Goal: Register for event/course

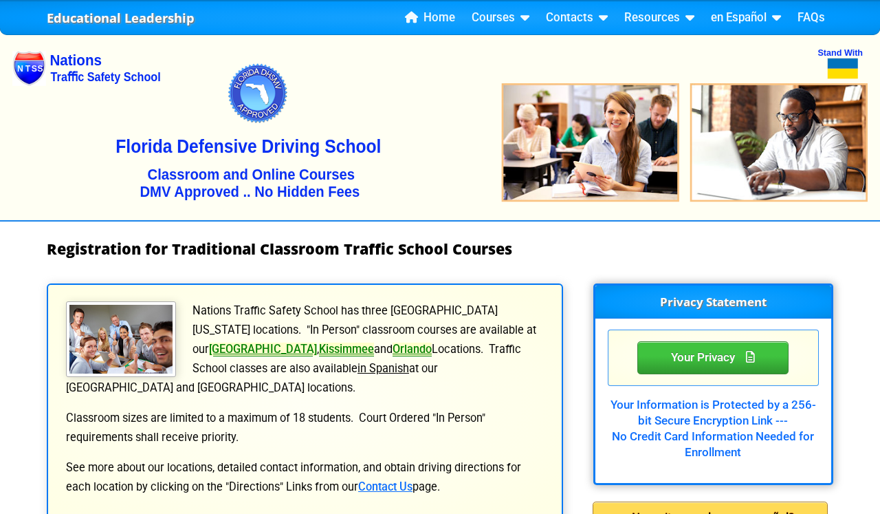
select select "2"
select select "5"
select select "[DATE], 9"
select select "8 Hour DWLS/R - Court Ordered"
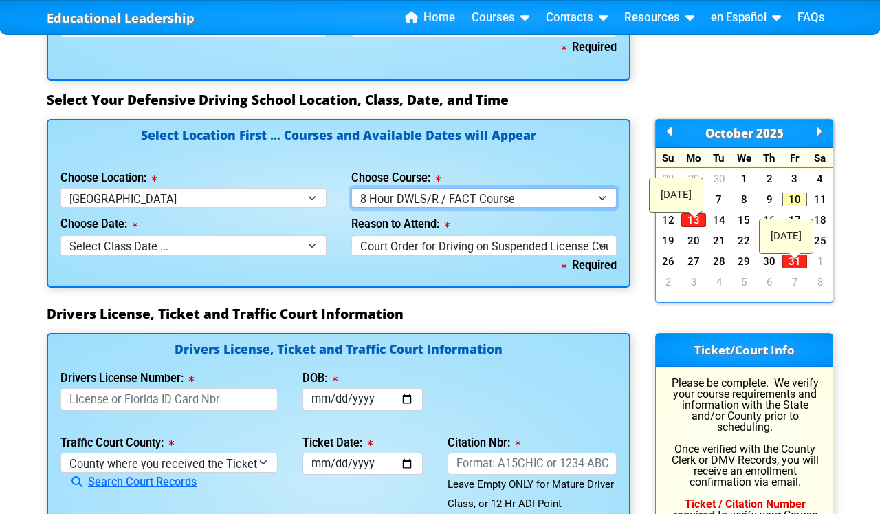
click at [423, 207] on select "Select Course ... 4 Hour BDI Class (Basic Course & TCAC) 4 Hour Under 25 Class …" at bounding box center [484, 198] width 266 height 20
click at [275, 274] on div "Required" at bounding box center [339, 265] width 556 height 19
click at [339, 251] on div "Reason to Attend: Select why you need to take class ... Court Order for Driving…" at bounding box center [484, 231] width 291 height 47
click at [342, 264] on div "Required" at bounding box center [339, 265] width 556 height 19
click at [339, 250] on div "Reason to Attend: Select why you need to take class ... Court Order for Driving…" at bounding box center [484, 231] width 291 height 47
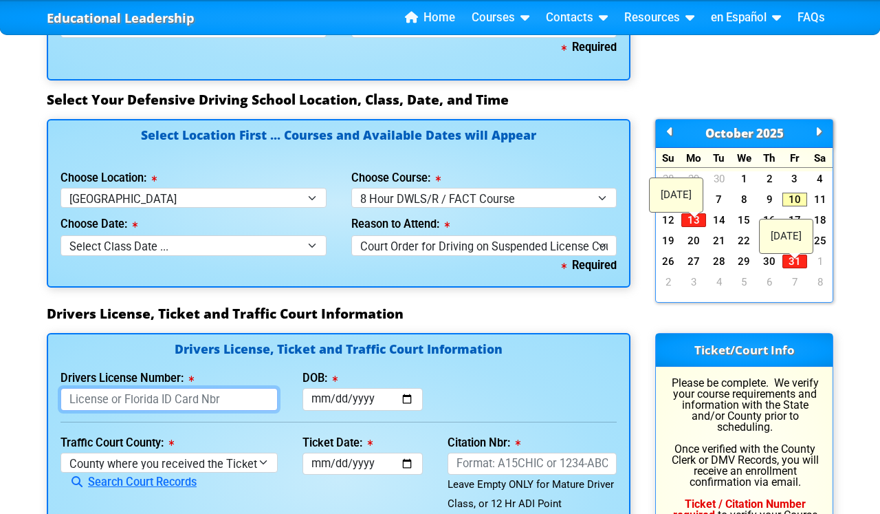
click at [158, 402] on input "Drivers License Number:" at bounding box center [169, 399] width 217 height 23
type input "S000416851680"
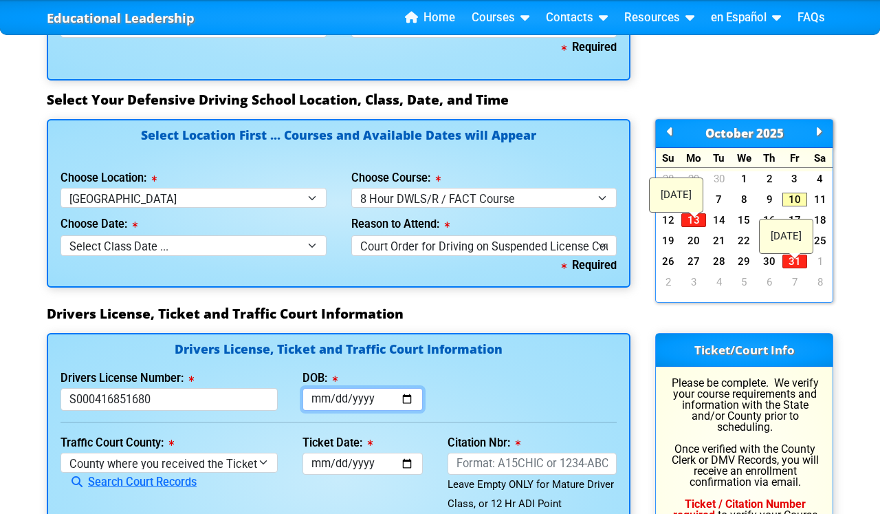
click at [314, 403] on input "DOB:" at bounding box center [363, 399] width 120 height 23
click at [312, 403] on input "DOB:" at bounding box center [363, 399] width 120 height 23
click at [466, 397] on div "Drivers License Number: [DRIVERS_LICENSE_NUMBER] DOB: This field is required." at bounding box center [338, 390] width 581 height 42
click at [319, 402] on input "DOB:" at bounding box center [363, 399] width 120 height 23
click at [458, 400] on div "Drivers License Number: [DRIVERS_LICENSE_NUMBER] DOB: This field is required." at bounding box center [338, 390] width 581 height 42
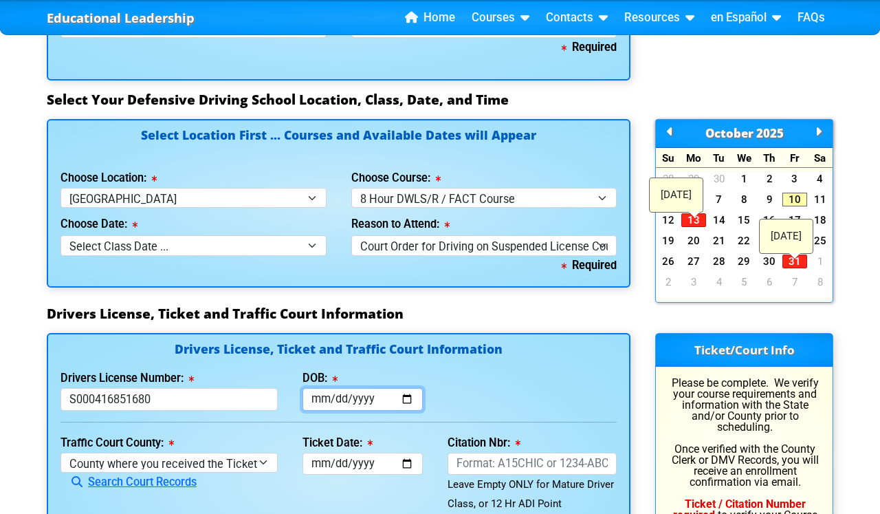
click at [318, 402] on input "DOB:" at bounding box center [363, 399] width 120 height 23
click at [384, 404] on input "[DATE]" at bounding box center [363, 399] width 120 height 23
click at [375, 400] on input "[DATE]" at bounding box center [363, 399] width 120 height 23
click at [352, 403] on input "[DATE]" at bounding box center [363, 399] width 120 height 23
click at [311, 404] on input "[DATE]" at bounding box center [363, 399] width 120 height 23
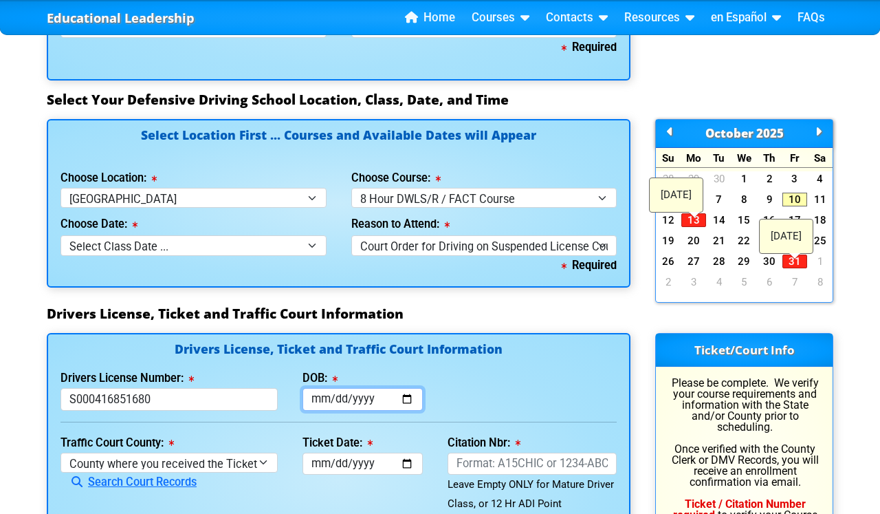
click at [333, 399] on input "[DATE]" at bounding box center [363, 399] width 120 height 23
type input "[DATE]"
click at [472, 397] on div "Drivers License Number: [DRIVERS_LICENSE_NUMBER] DOB: [DATE]" at bounding box center [338, 390] width 581 height 42
click at [496, 404] on div "Drivers License Number: [DRIVERS_LICENSE_NUMBER] DOB: [DATE]" at bounding box center [338, 390] width 581 height 42
click at [470, 404] on div "Drivers License Number: [DRIVERS_LICENSE_NUMBER] DOB: [DATE]" at bounding box center [338, 390] width 581 height 42
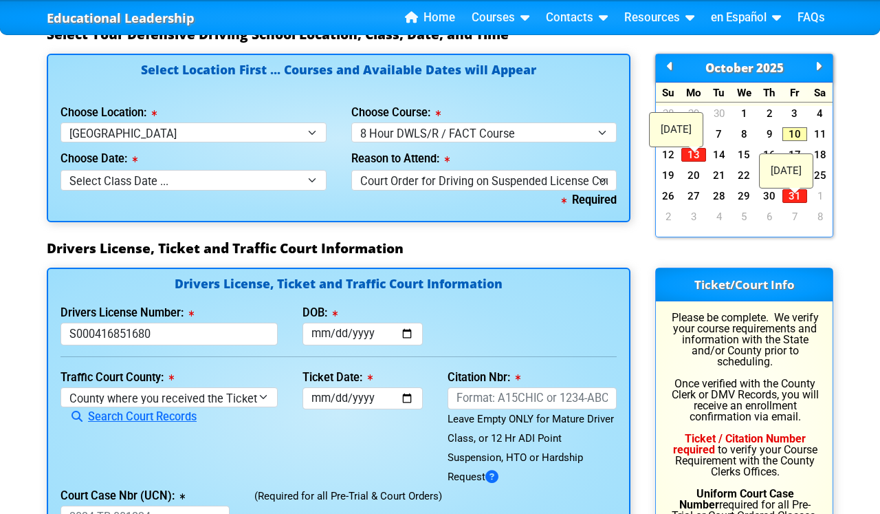
scroll to position [1314, 0]
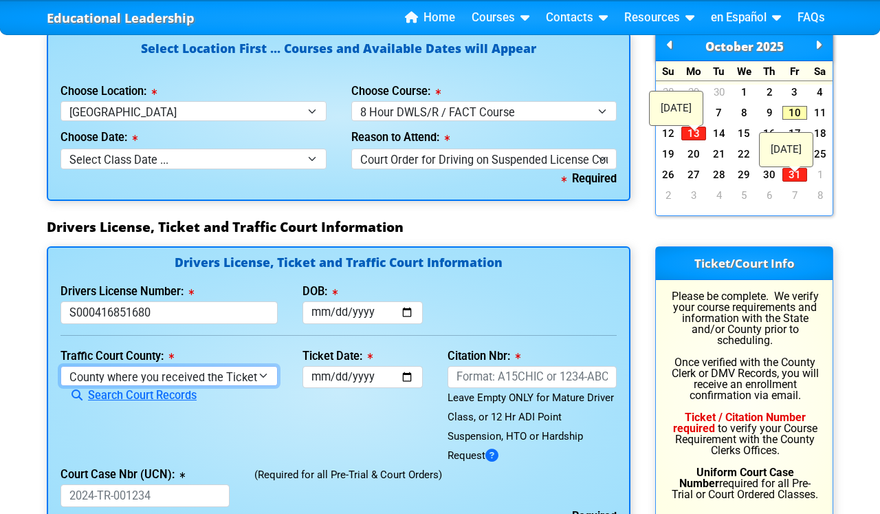
select select "{"countyName":"Osceola","state":"[US_STATE]","uniqueId":"e0d9688b-550c-4624-8ae…"
click at [287, 384] on div "Traffic Court County: [GEOGRAPHIC_DATA] where you received the Ticket Out of St…" at bounding box center [169, 406] width 242 height 119
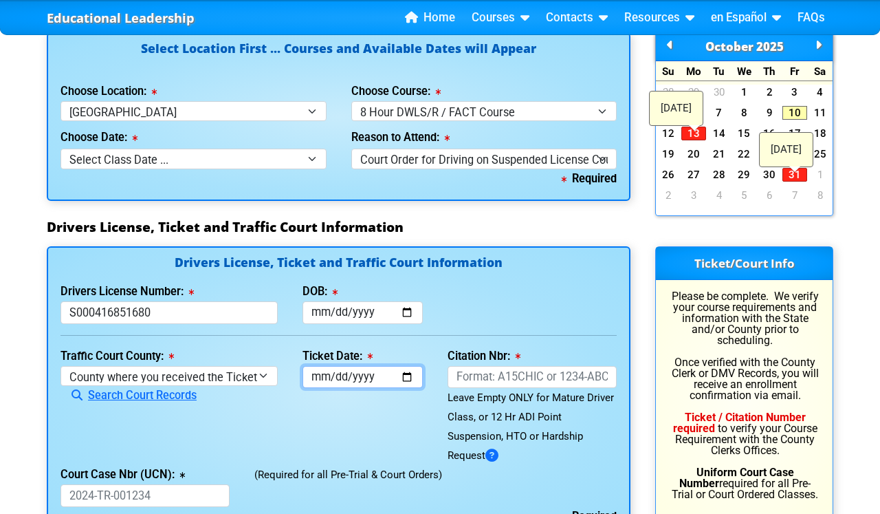
click at [320, 380] on input "Ticket Date:" at bounding box center [363, 377] width 120 height 23
click at [418, 356] on div "Ticket Date: This field is required" at bounding box center [362, 406] width 145 height 119
click at [318, 383] on input "Ticket Date:" at bounding box center [363, 377] width 120 height 23
click at [353, 410] on div "Ticket Date: This field is required" at bounding box center [362, 406] width 145 height 119
click at [373, 376] on input "Ticket Date:" at bounding box center [363, 377] width 120 height 23
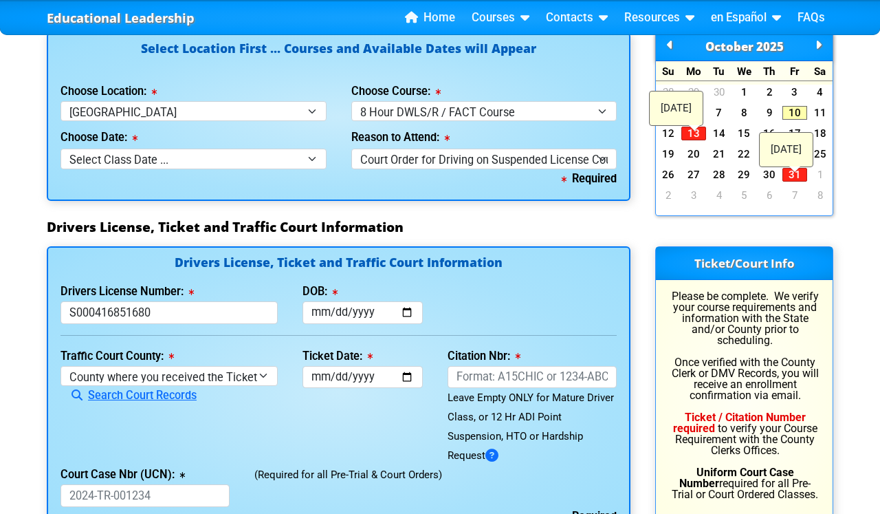
click at [445, 389] on div "Citation Nbr: This field is required Leave Empty ONLY for Mature Driver Class, …" at bounding box center [532, 406] width 194 height 119
click at [500, 382] on input "Citation Nbr:" at bounding box center [532, 377] width 169 height 23
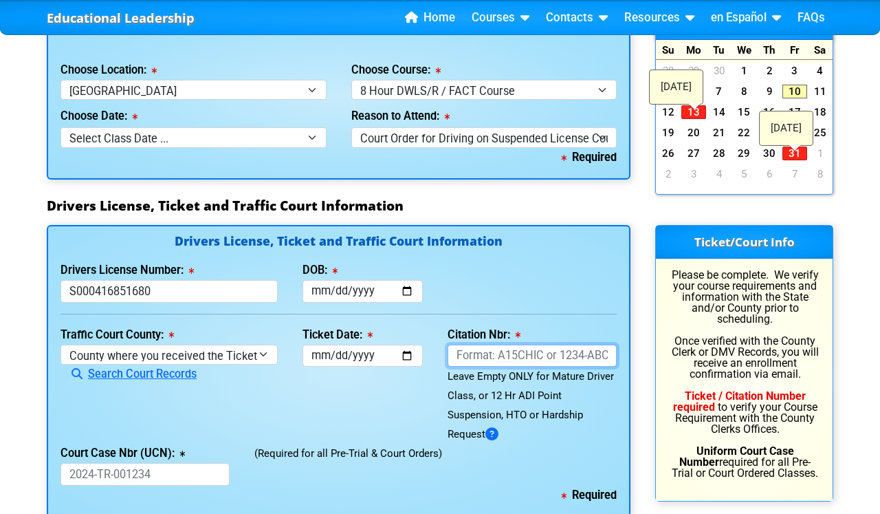
scroll to position [1335, 0]
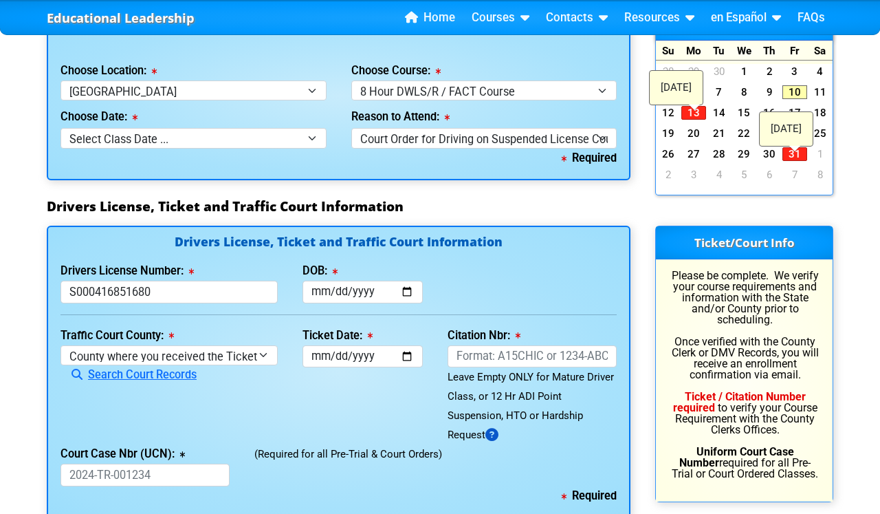
click at [499, 435] on icon at bounding box center [491, 435] width 13 height 1
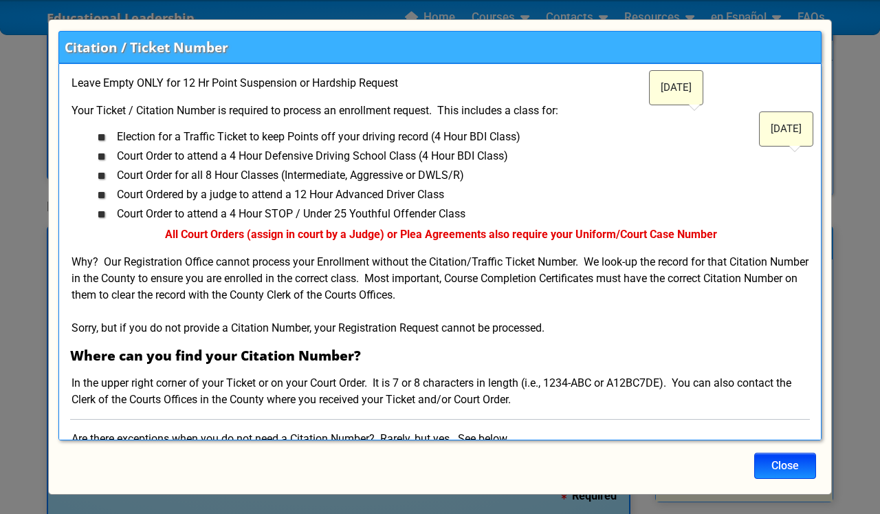
click at [787, 461] on button "Close" at bounding box center [785, 465] width 62 height 26
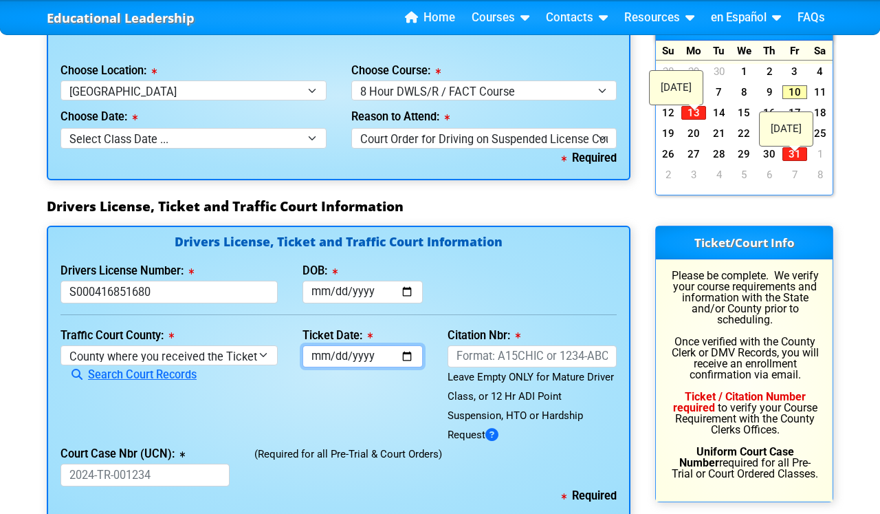
click at [316, 359] on input "Ticket Date:" at bounding box center [363, 356] width 120 height 23
click at [282, 398] on div "Traffic Court County: [GEOGRAPHIC_DATA] where you received the Ticket Out of St…" at bounding box center [169, 385] width 242 height 119
click at [499, 358] on input "Citation Nbr:" at bounding box center [532, 356] width 169 height 23
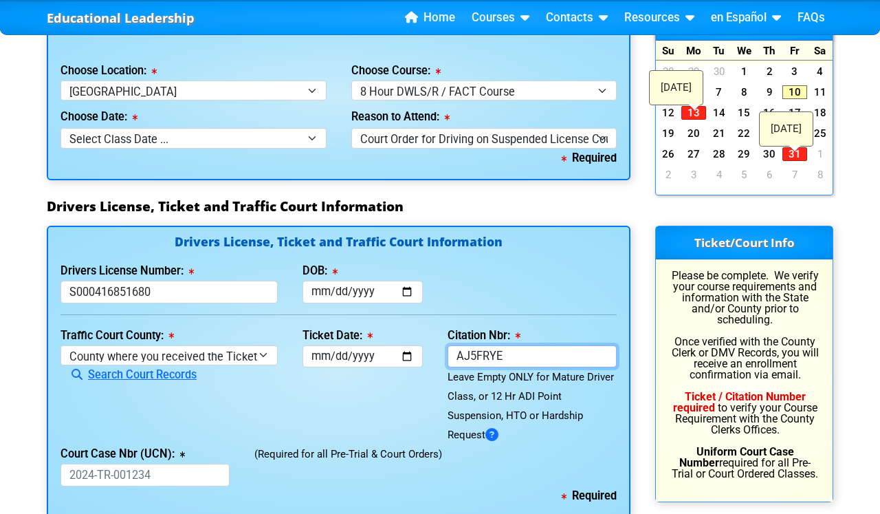
type input "AJ5FRYE"
click at [414, 395] on div "Ticket Date: This field is required" at bounding box center [362, 385] width 145 height 119
click at [316, 356] on input "Ticket Date:" at bounding box center [363, 356] width 120 height 23
click at [274, 400] on div "Traffic Court County: [GEOGRAPHIC_DATA] where you received the Ticket Out of St…" at bounding box center [169, 385] width 242 height 119
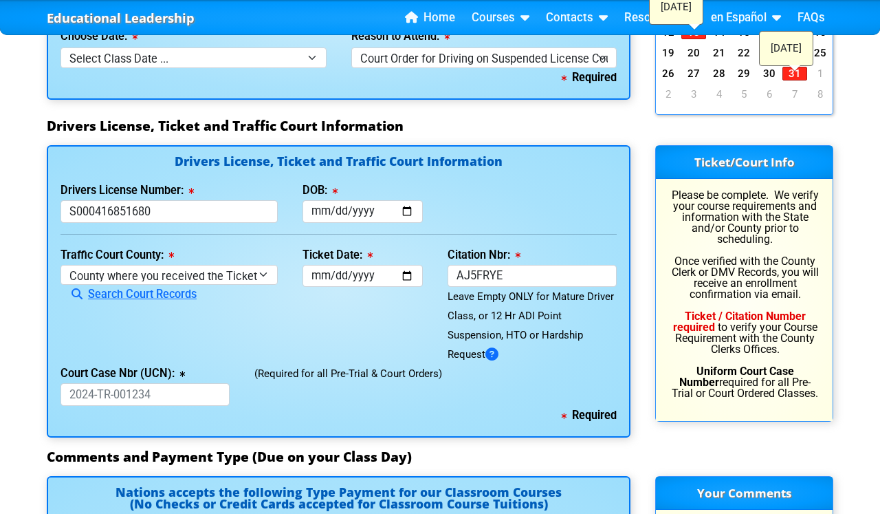
scroll to position [1420, 0]
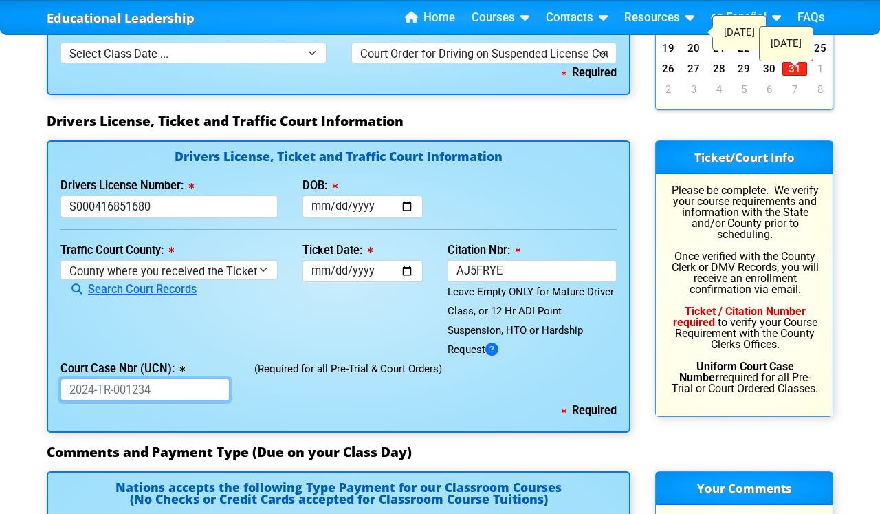
click at [150, 394] on input "Court Case Nbr (UCN):" at bounding box center [145, 389] width 169 height 23
type input "2"
type input "2024-TR-020363"
click at [277, 400] on div "(Required for all Pre-Trial & Court Orders)" at bounding box center [435, 380] width 387 height 42
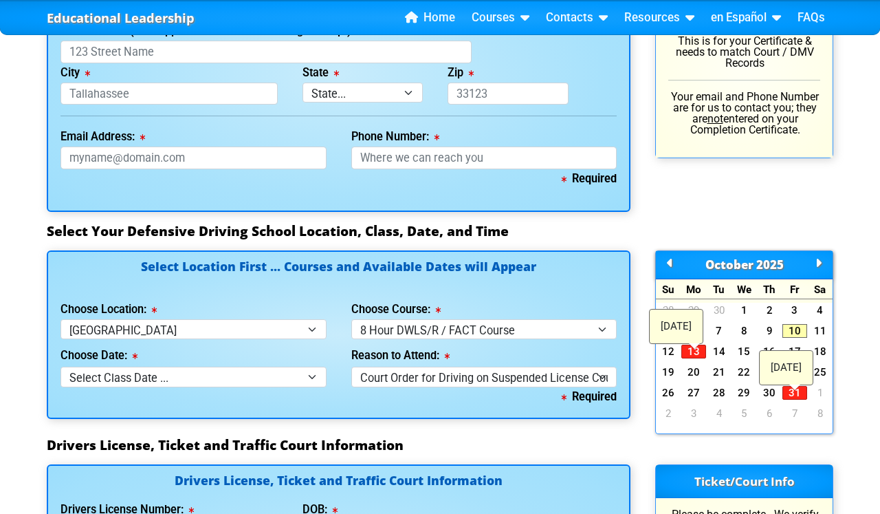
scroll to position [1110, 0]
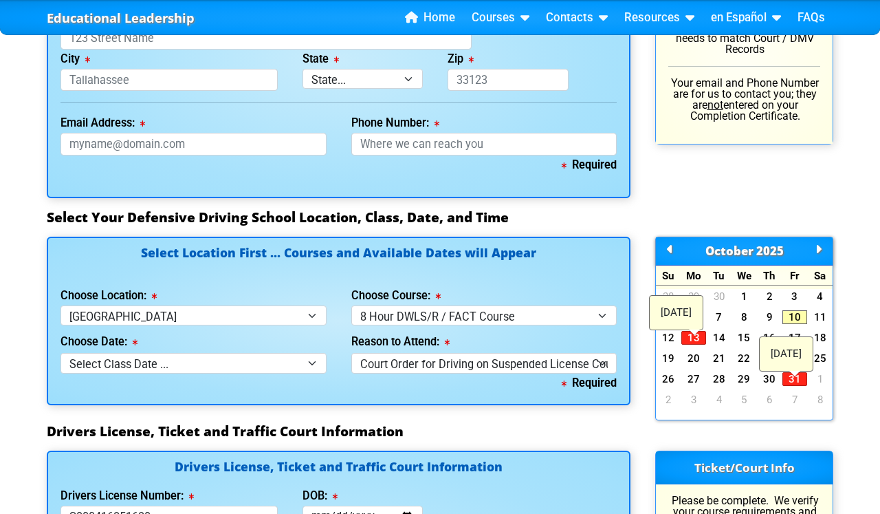
click at [334, 378] on div "Required" at bounding box center [339, 382] width 556 height 19
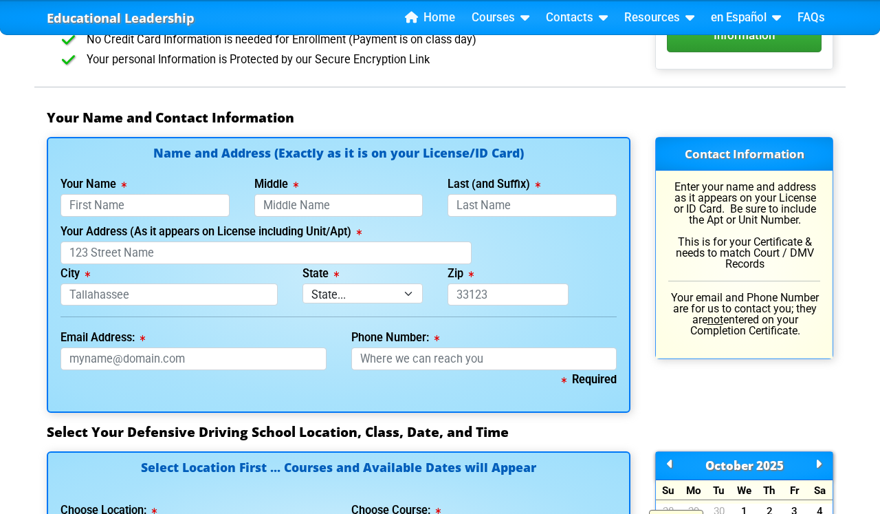
scroll to position [895, 0]
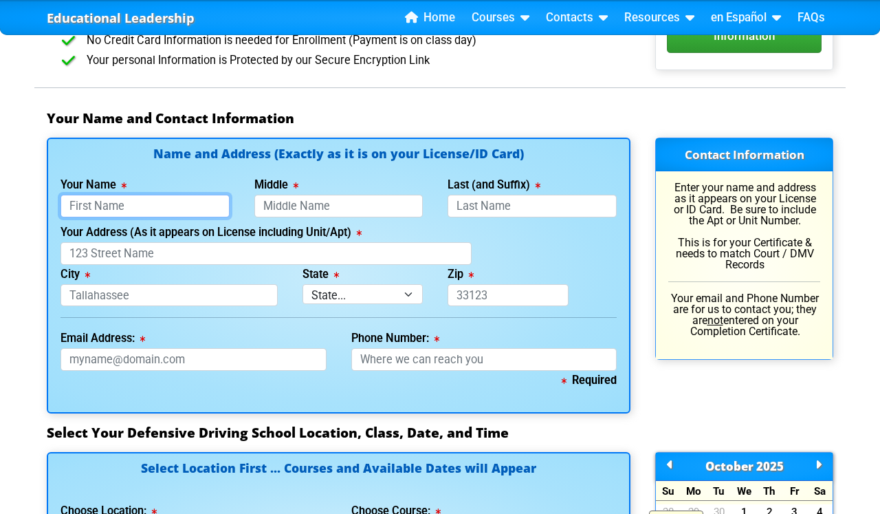
click at [148, 211] on input "Your Name" at bounding box center [145, 206] width 169 height 23
type input "Imran"
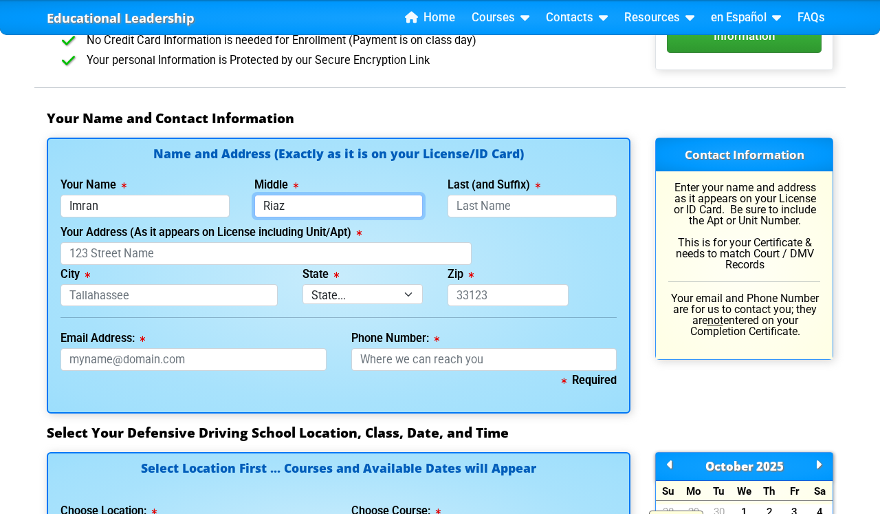
type input "Riaz"
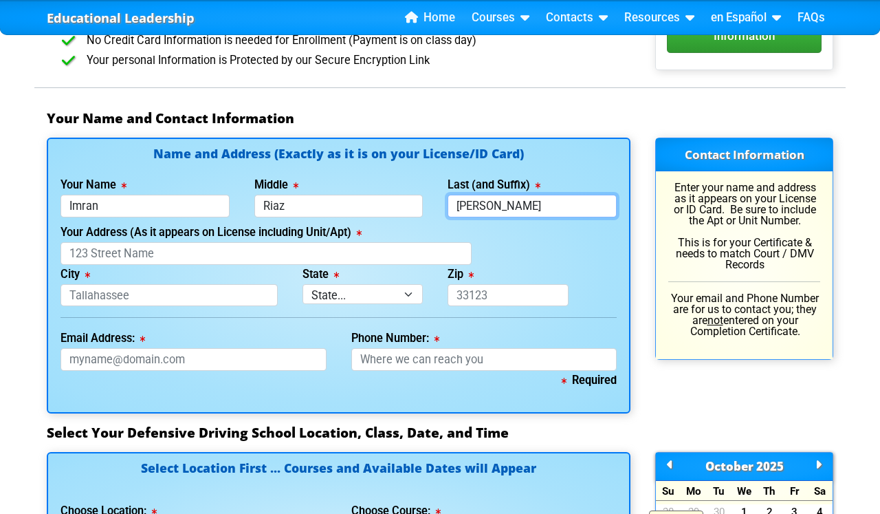
type input "[PERSON_NAME]"
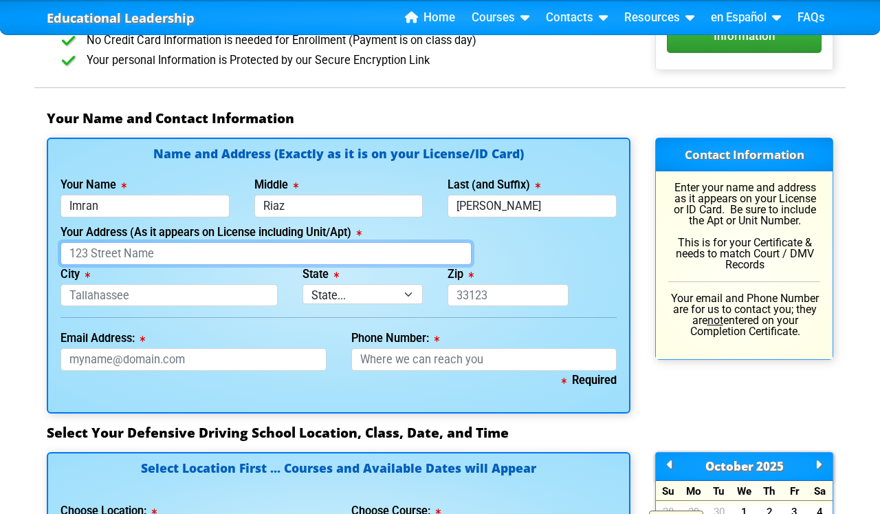
click at [113, 259] on input "Your Address (As it appears on License including Unit/Apt)" at bounding box center [266, 253] width 411 height 23
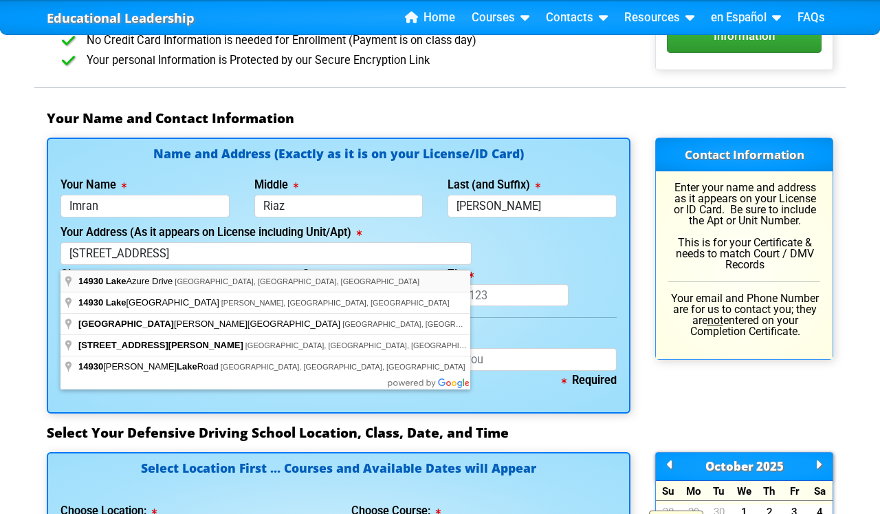
type input "[STREET_ADDRESS]"
type input "Orlando"
select select "{"fullName":"[US_STATE]","abbreviation":"FL","uniqueId":"1d559909-6cf0-4a4d-848…"
type input "32824"
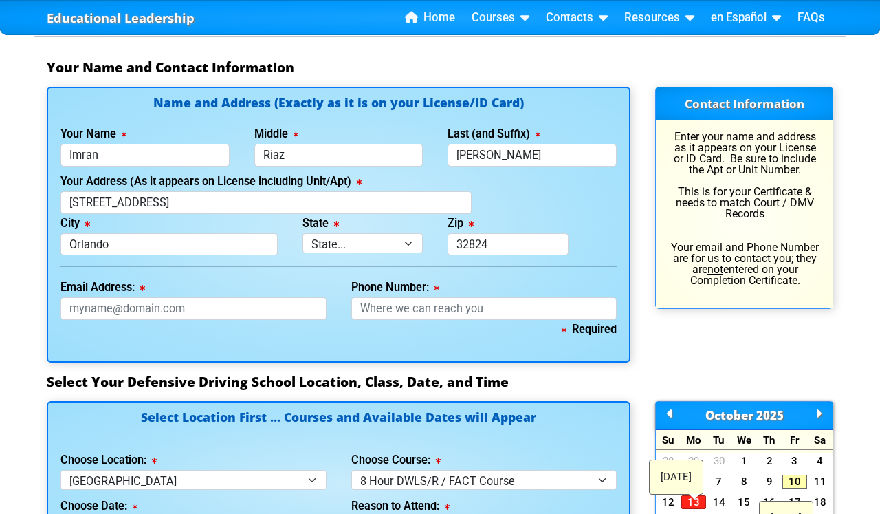
scroll to position [972, 0]
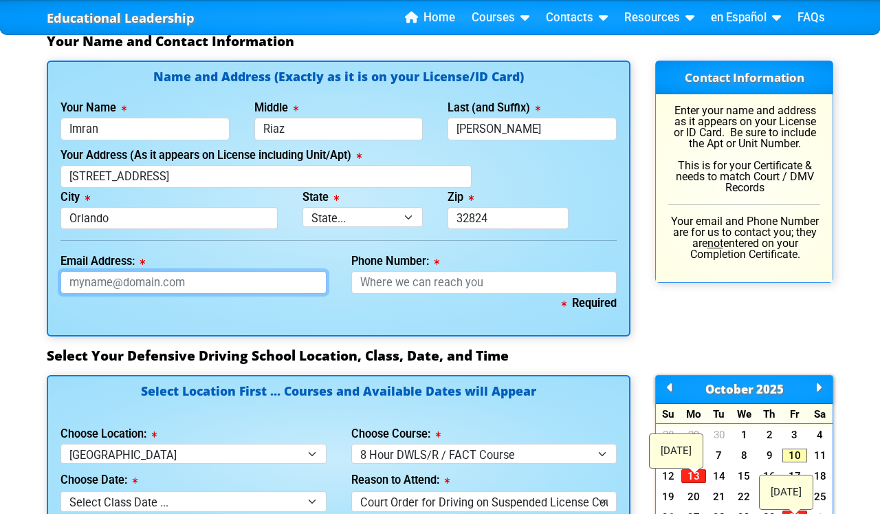
click at [203, 289] on input "Email Address:" at bounding box center [194, 282] width 266 height 23
type input "r"
type input "[EMAIL_ADDRESS][DOMAIN_NAME]"
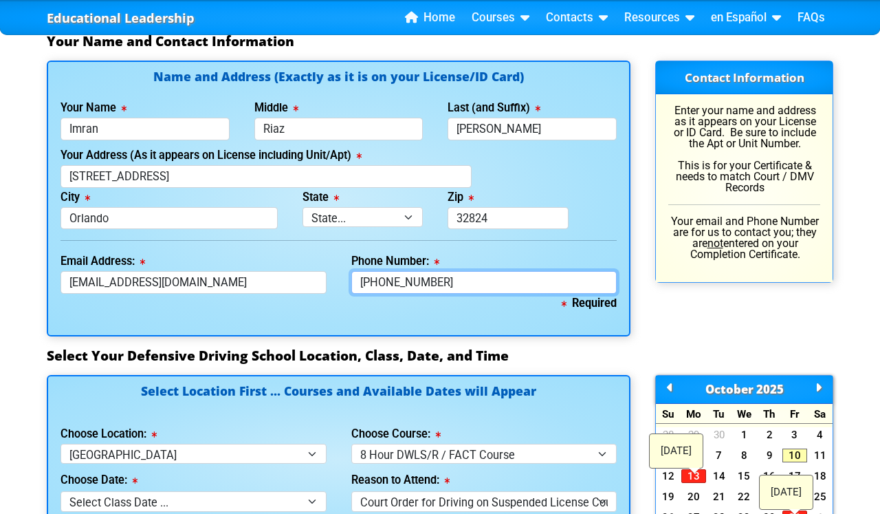
type input "[PHONE_NUMBER]"
click at [395, 320] on div "Required" at bounding box center [339, 309] width 556 height 30
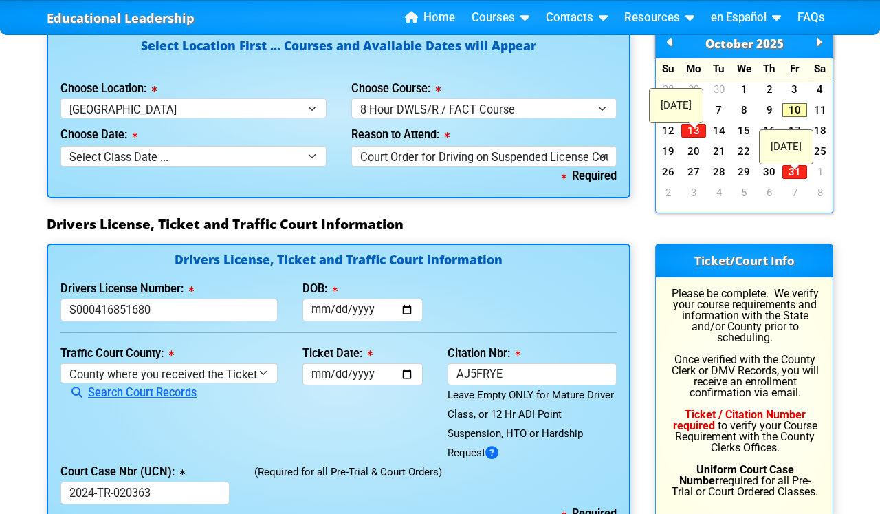
scroll to position [1388, 0]
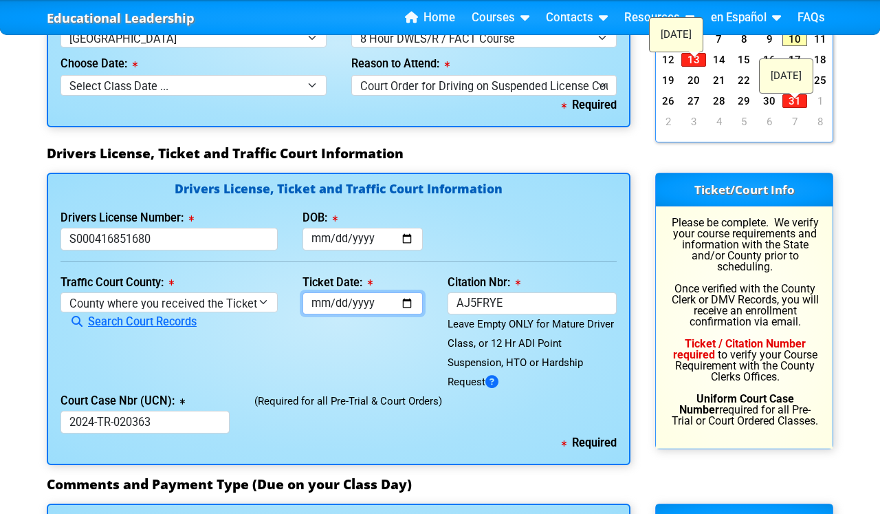
click at [321, 305] on input "Ticket Date:" at bounding box center [363, 303] width 120 height 23
click at [337, 307] on input "[DATE]" at bounding box center [363, 303] width 120 height 23
type input "[DATE]"
click at [430, 327] on div "Ticket Date: [DATE]" at bounding box center [362, 332] width 145 height 119
click at [479, 429] on div "(Required for all Pre-Trial & Court Orders)" at bounding box center [435, 412] width 387 height 42
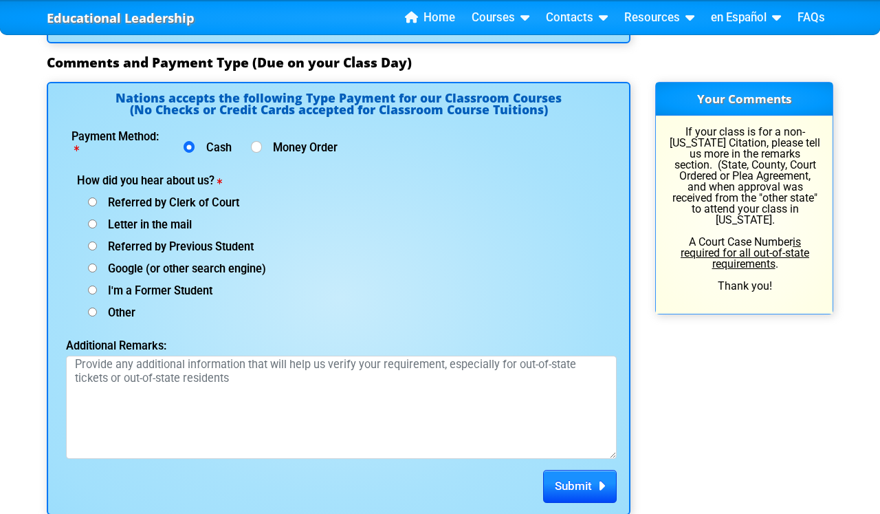
scroll to position [1780, 0]
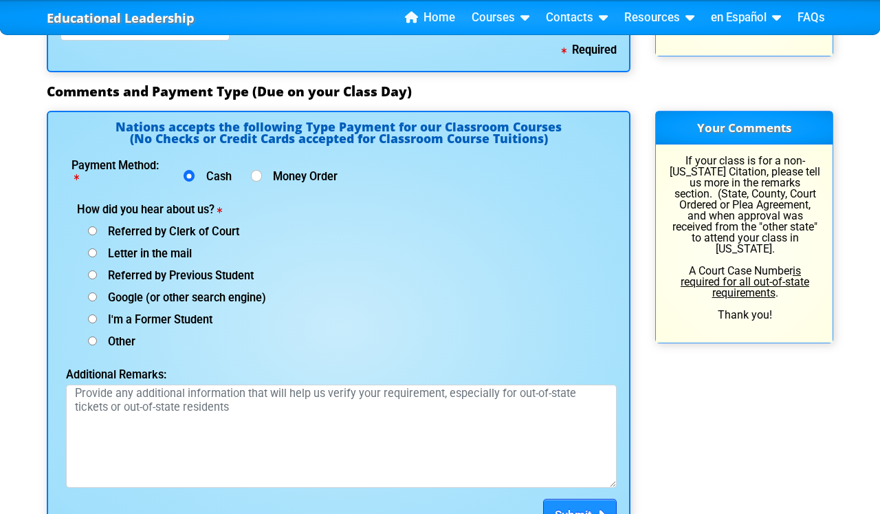
click at [94, 301] on input "Google (or other search engine)" at bounding box center [92, 296] width 9 height 9
radio input "true"
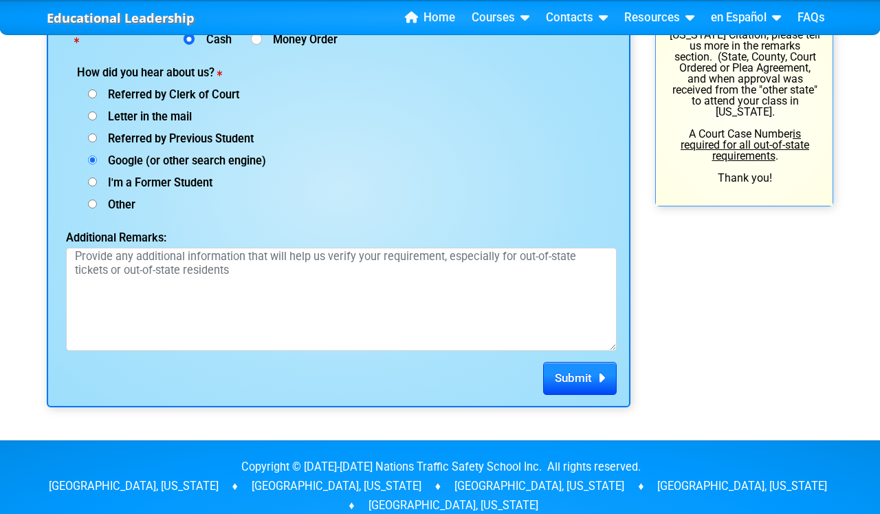
scroll to position [1927, 0]
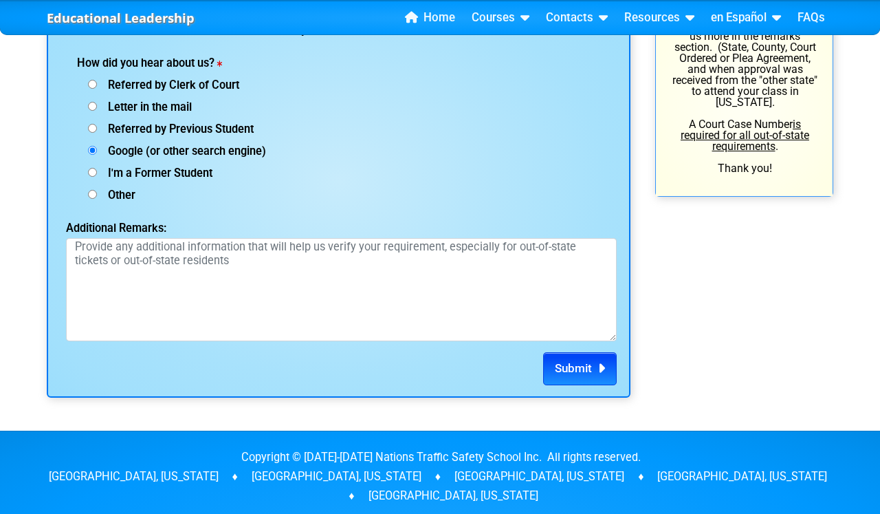
click at [583, 371] on span "Submit" at bounding box center [573, 368] width 37 height 14
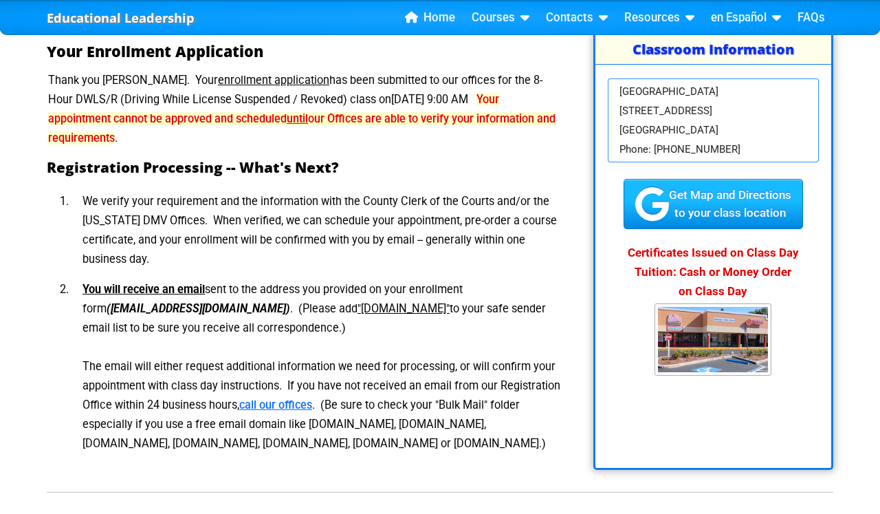
scroll to position [209, 0]
